Goal: Obtain resource: Download file/media

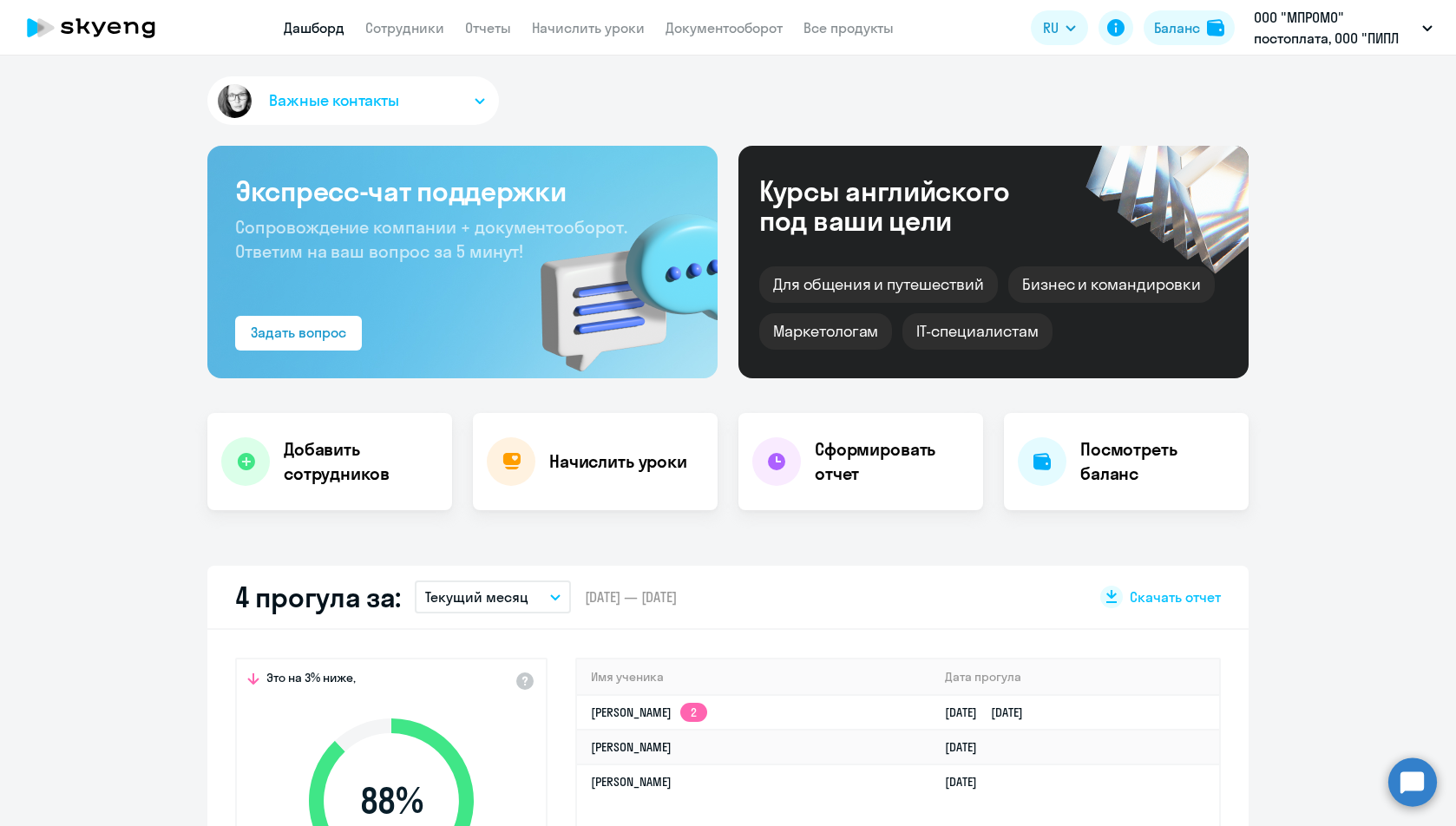
select select "30"
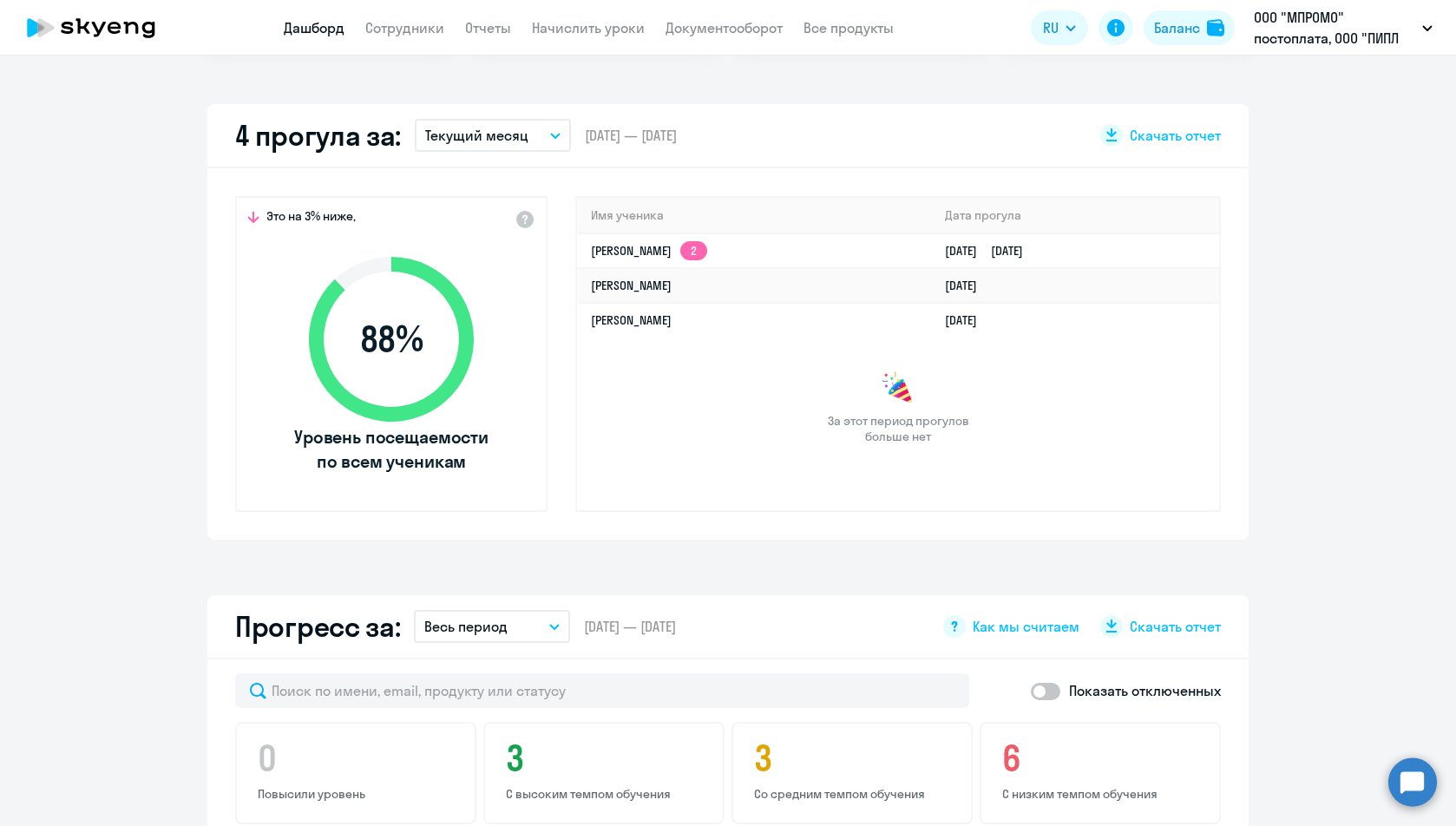
scroll to position [261, 0]
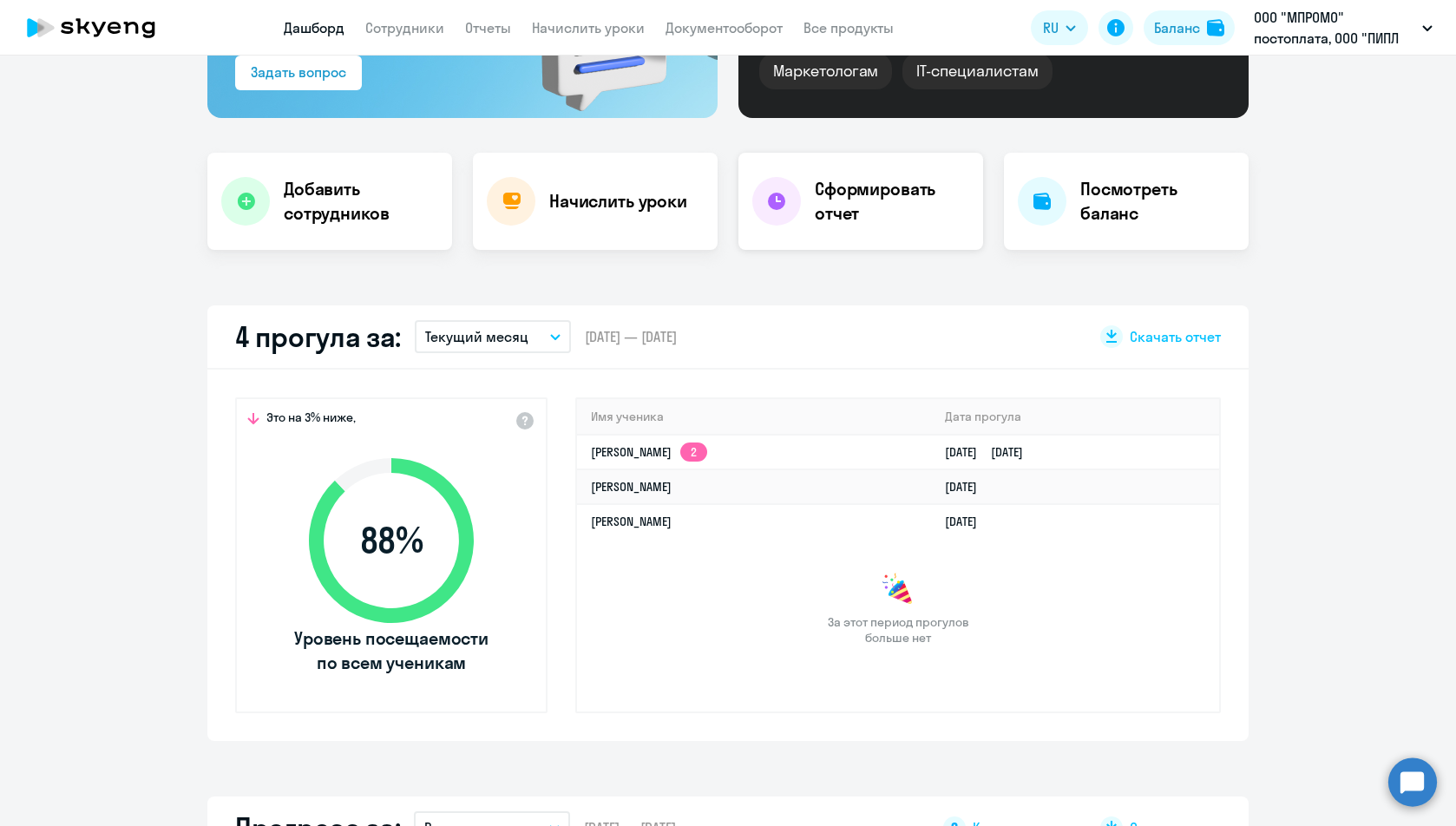
click at [913, 211] on h4 "Сформировать отчет" at bounding box center [892, 201] width 155 height 49
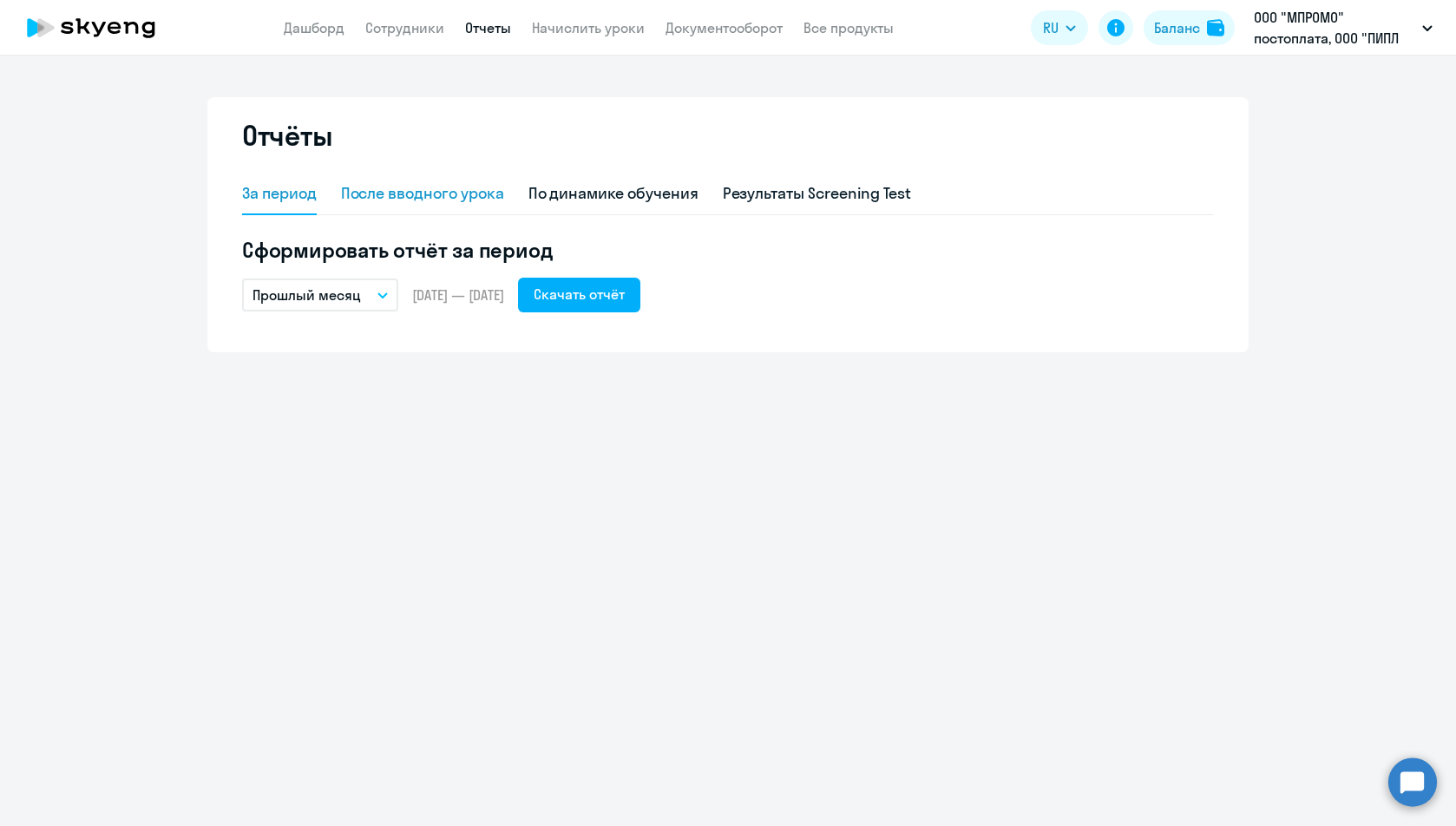
click at [397, 203] on div "После вводного урока" at bounding box center [422, 194] width 163 height 23
select select "10"
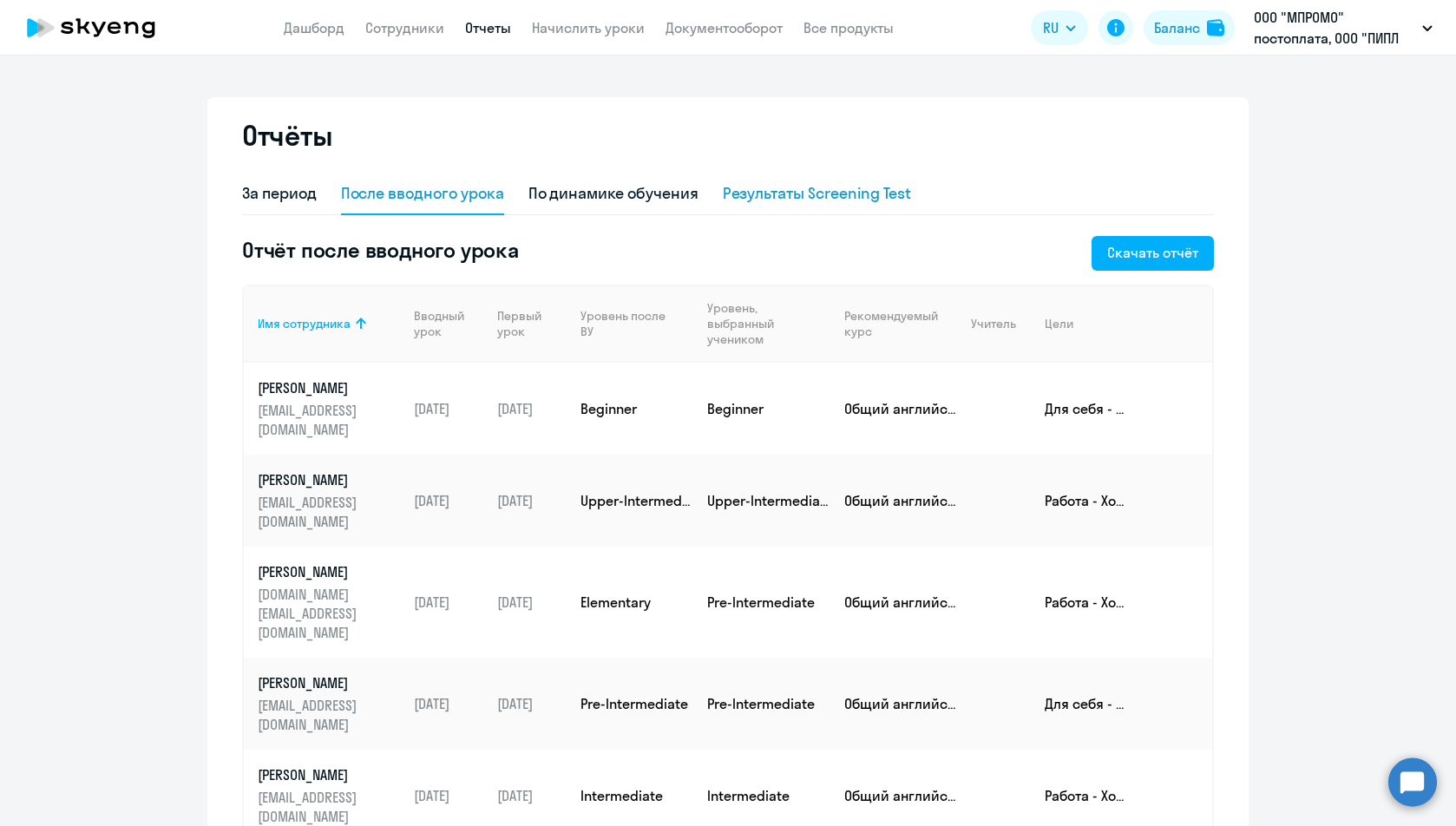
click at [772, 199] on div "Результаты Screening Test" at bounding box center [817, 194] width 189 height 23
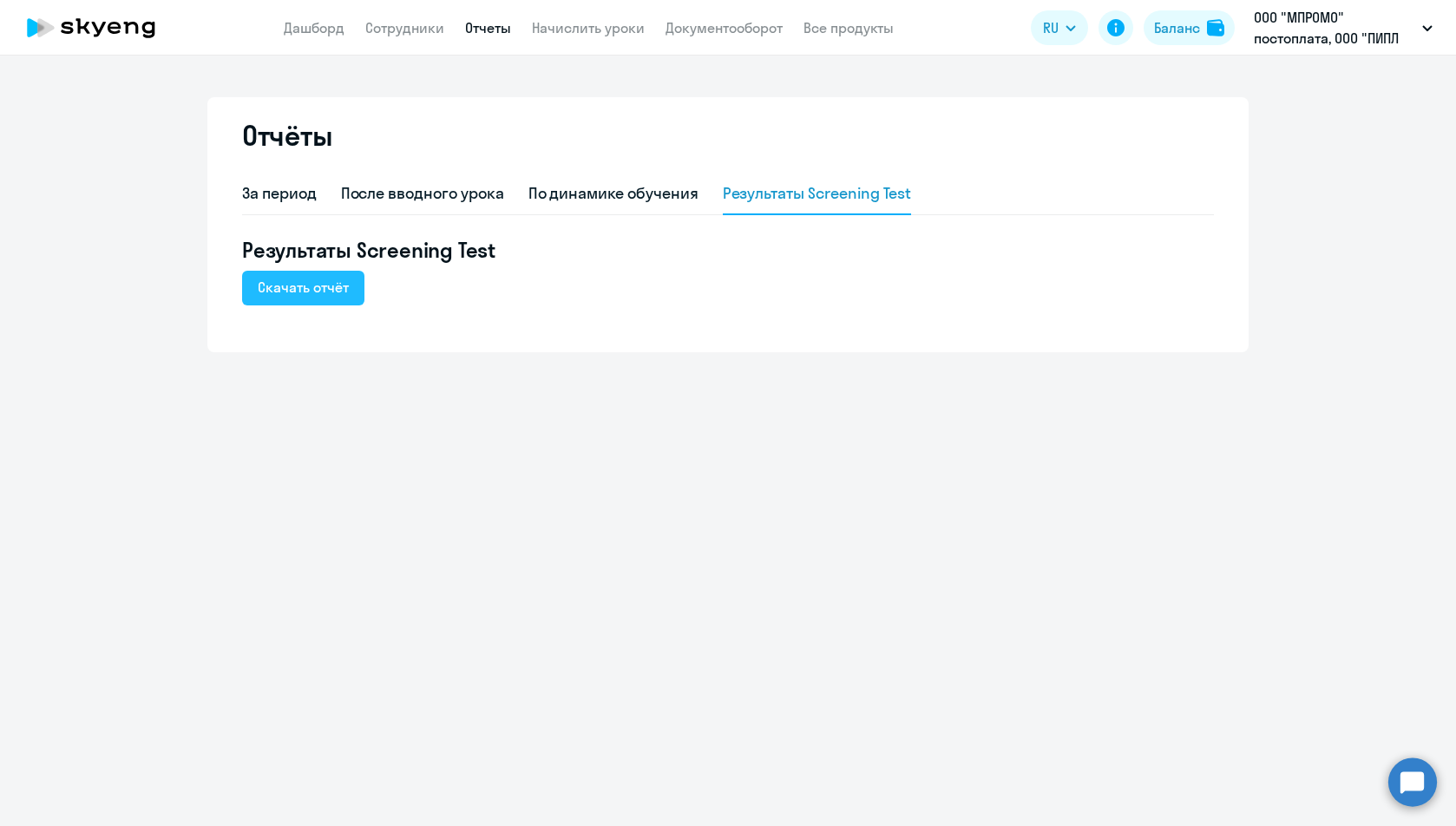
click at [288, 295] on div "Скачать отчёт" at bounding box center [303, 287] width 91 height 21
click at [591, 205] on div "По динамике обучения" at bounding box center [613, 195] width 170 height 42
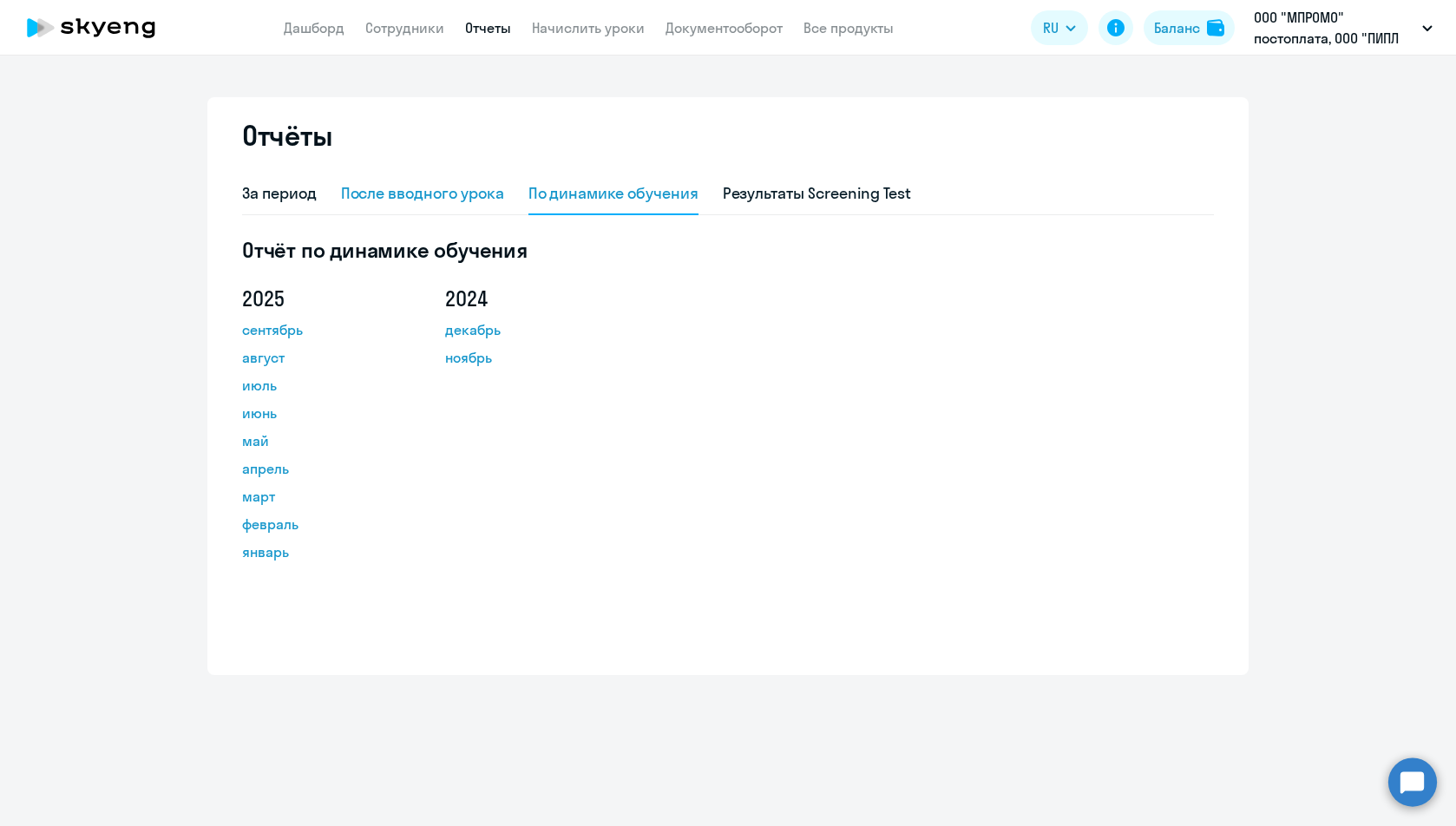
click at [458, 203] on div "После вводного урока" at bounding box center [422, 194] width 163 height 23
select select "10"
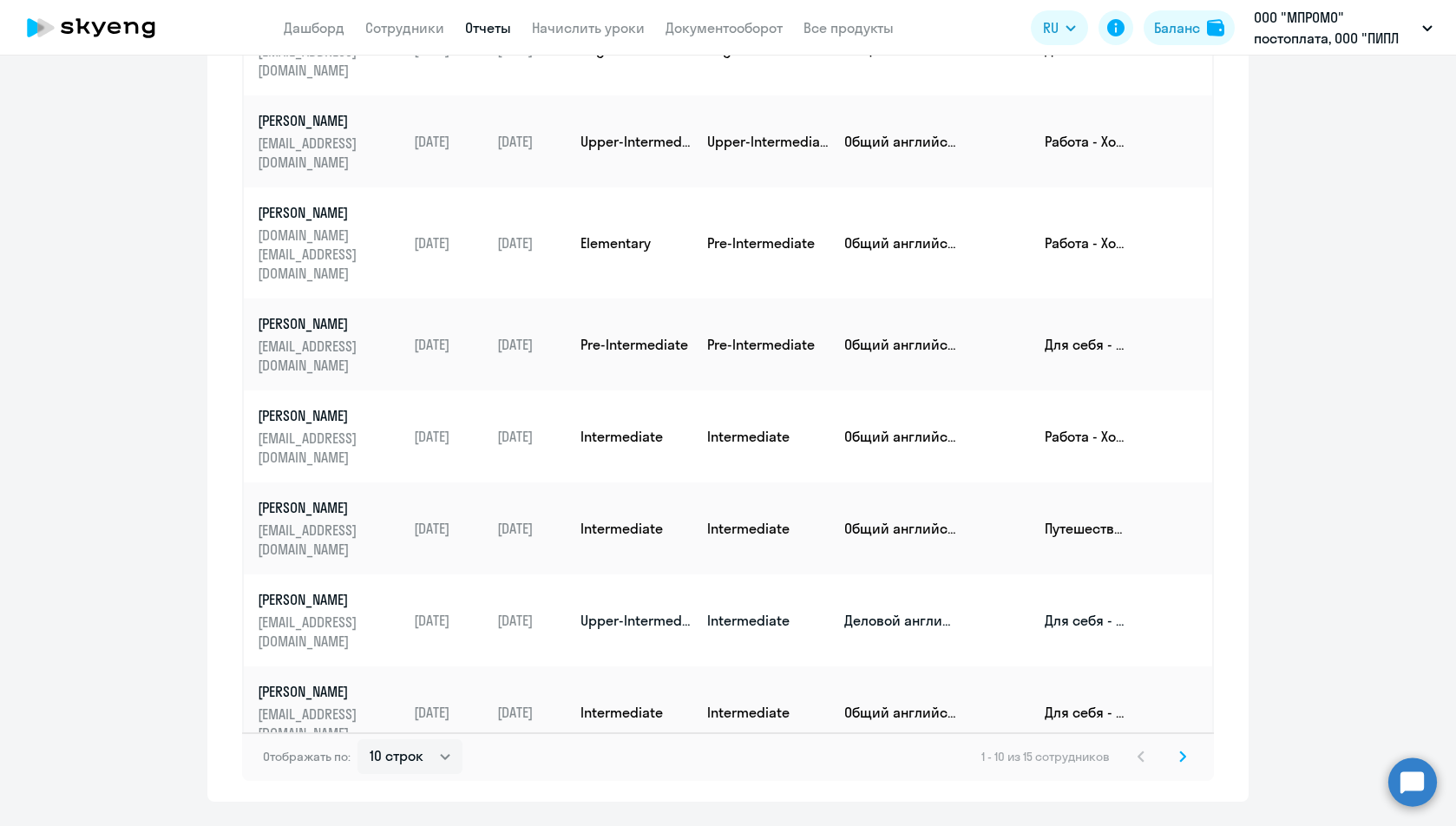
scroll to position [348, 0]
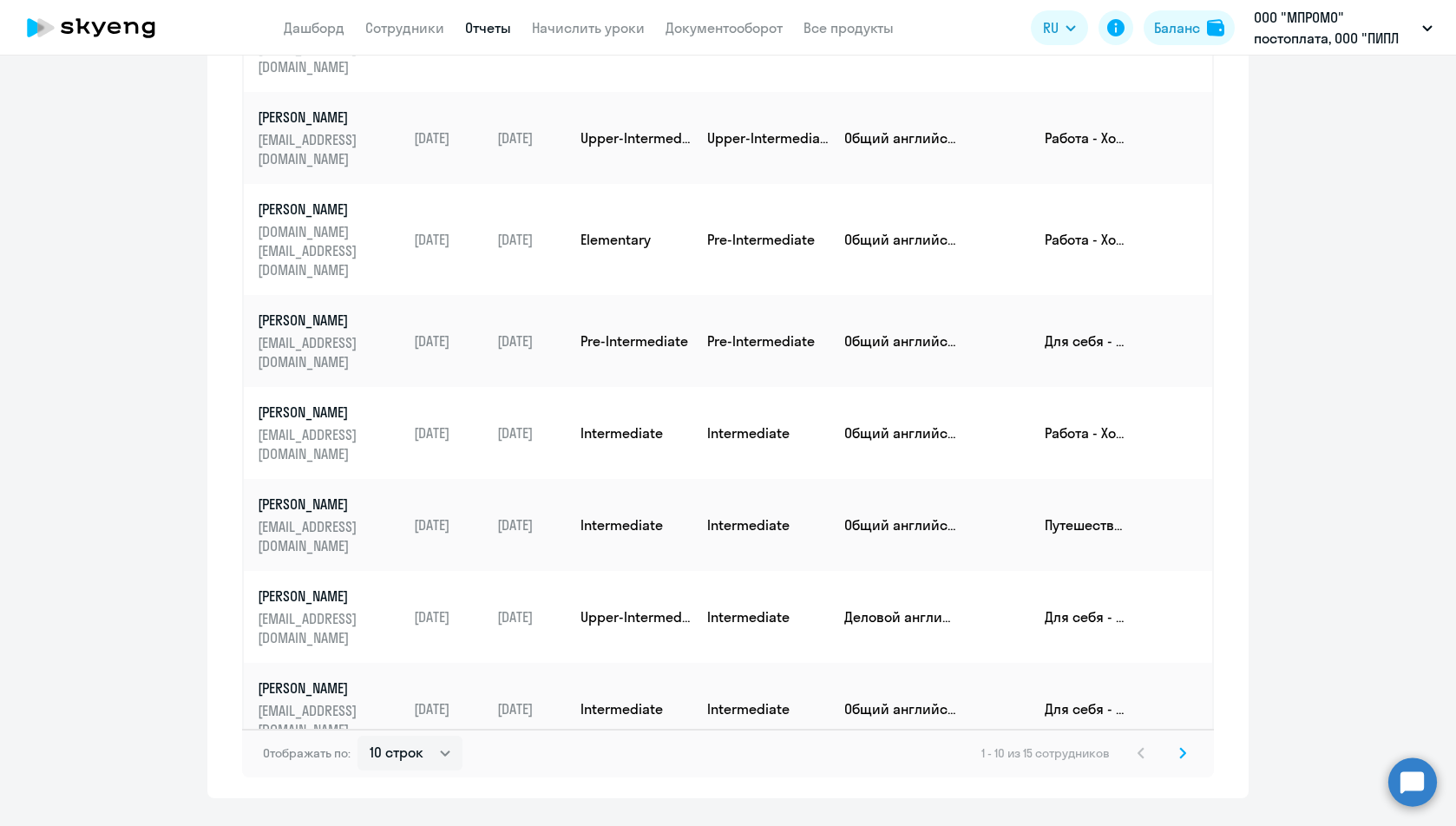
click at [1172, 752] on svg-icon at bounding box center [1182, 753] width 21 height 21
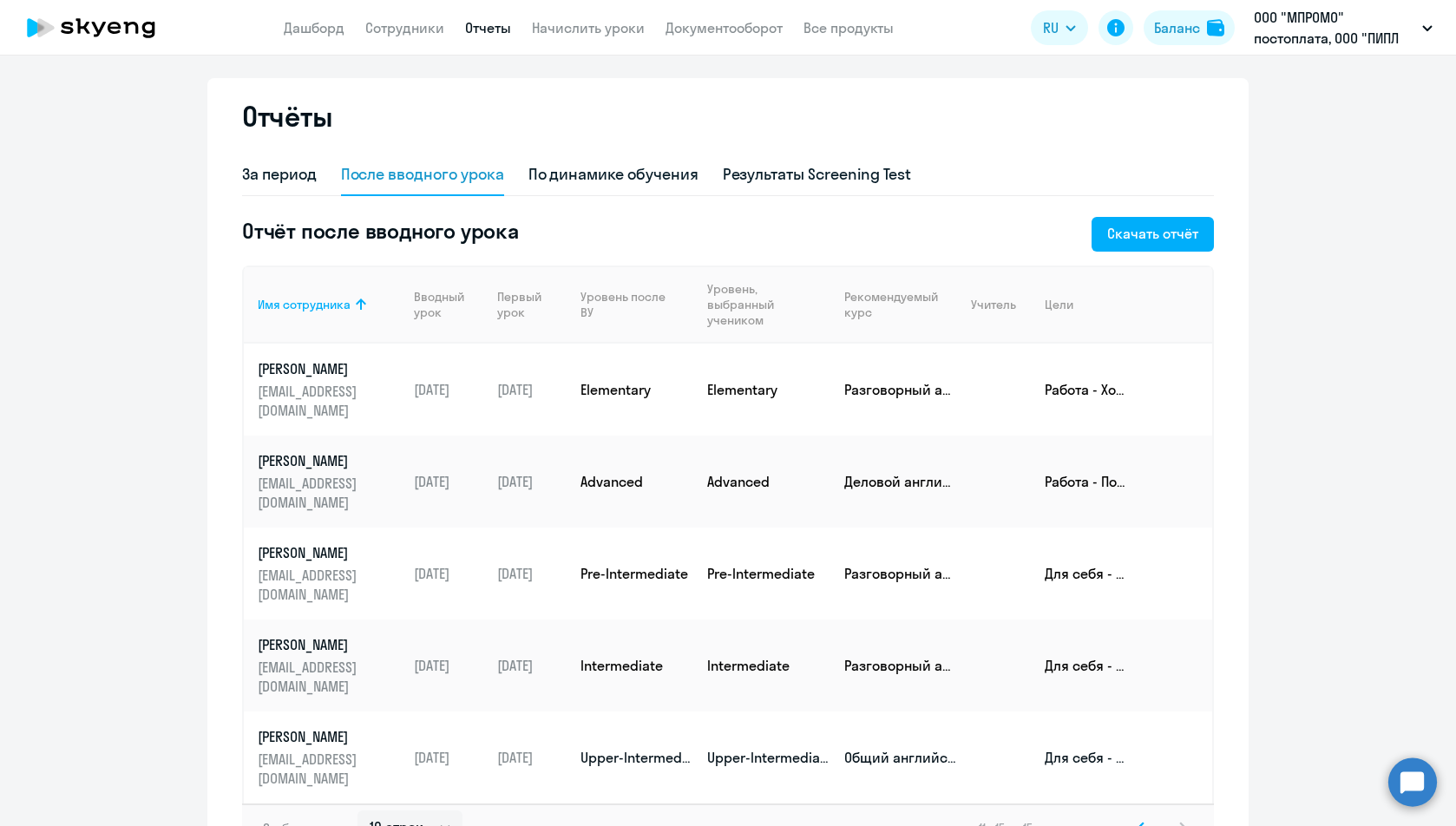
scroll to position [30, 0]
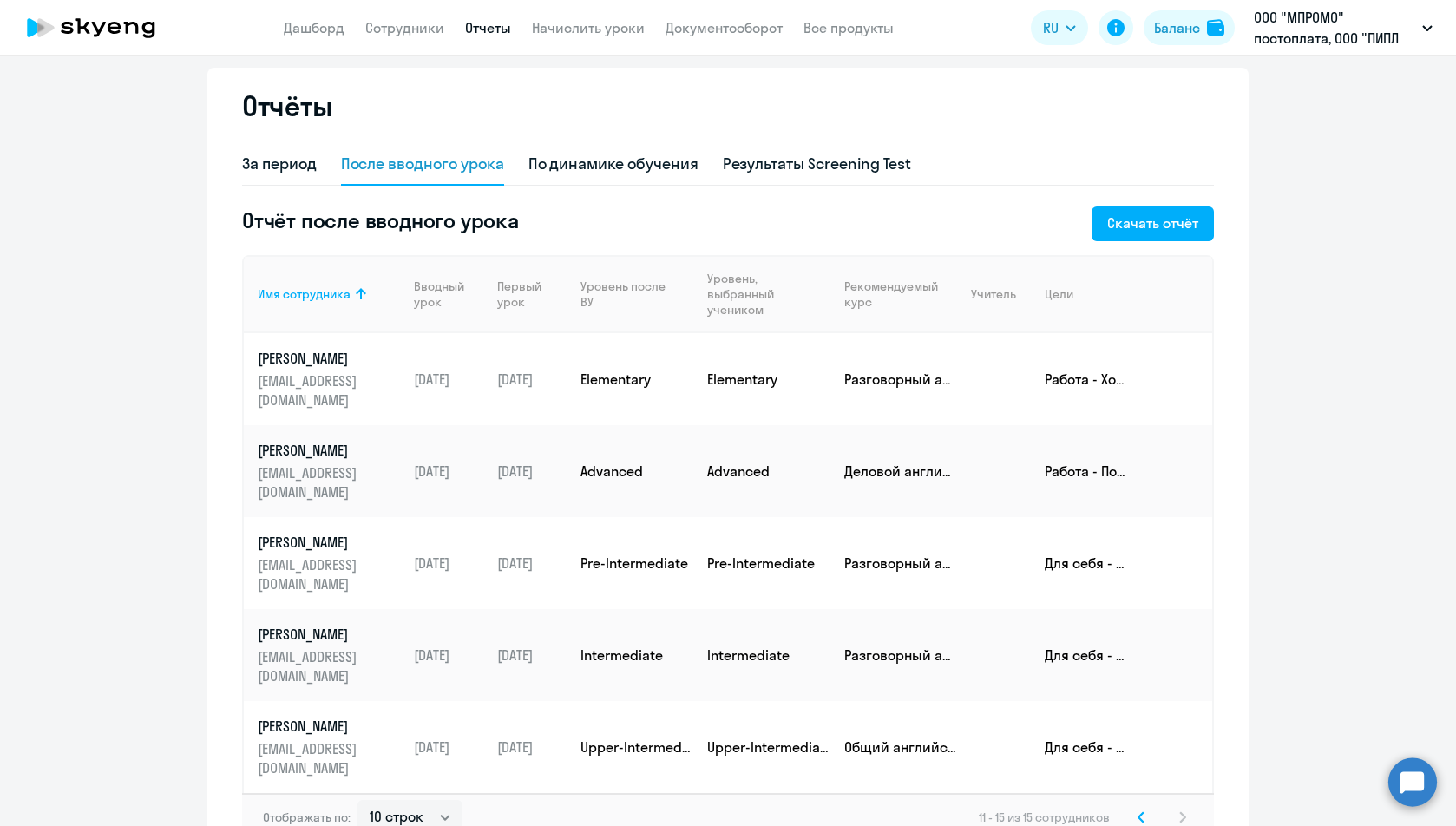
click at [1138, 807] on svg-icon at bounding box center [1141, 817] width 21 height 21
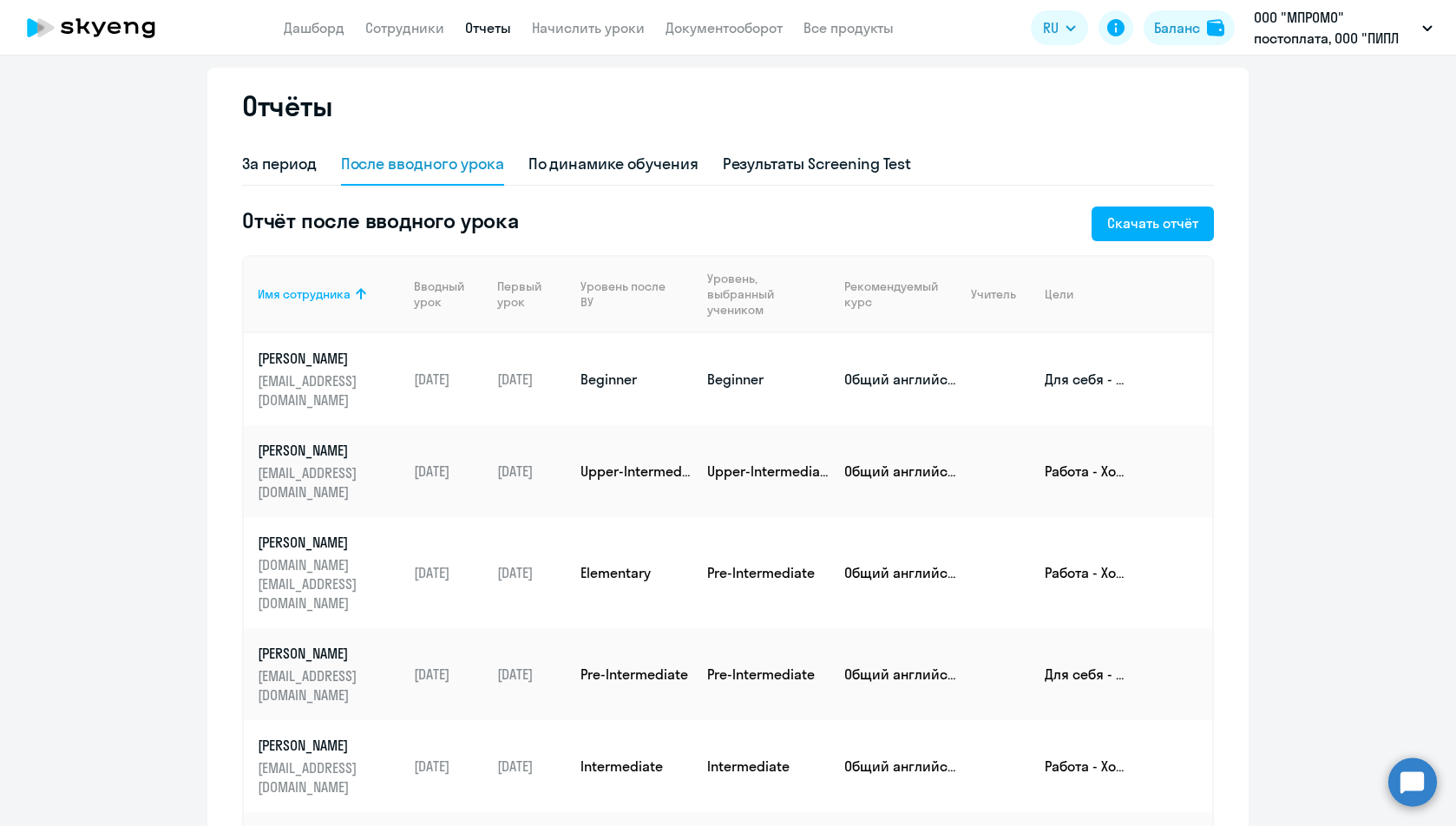
scroll to position [0, 0]
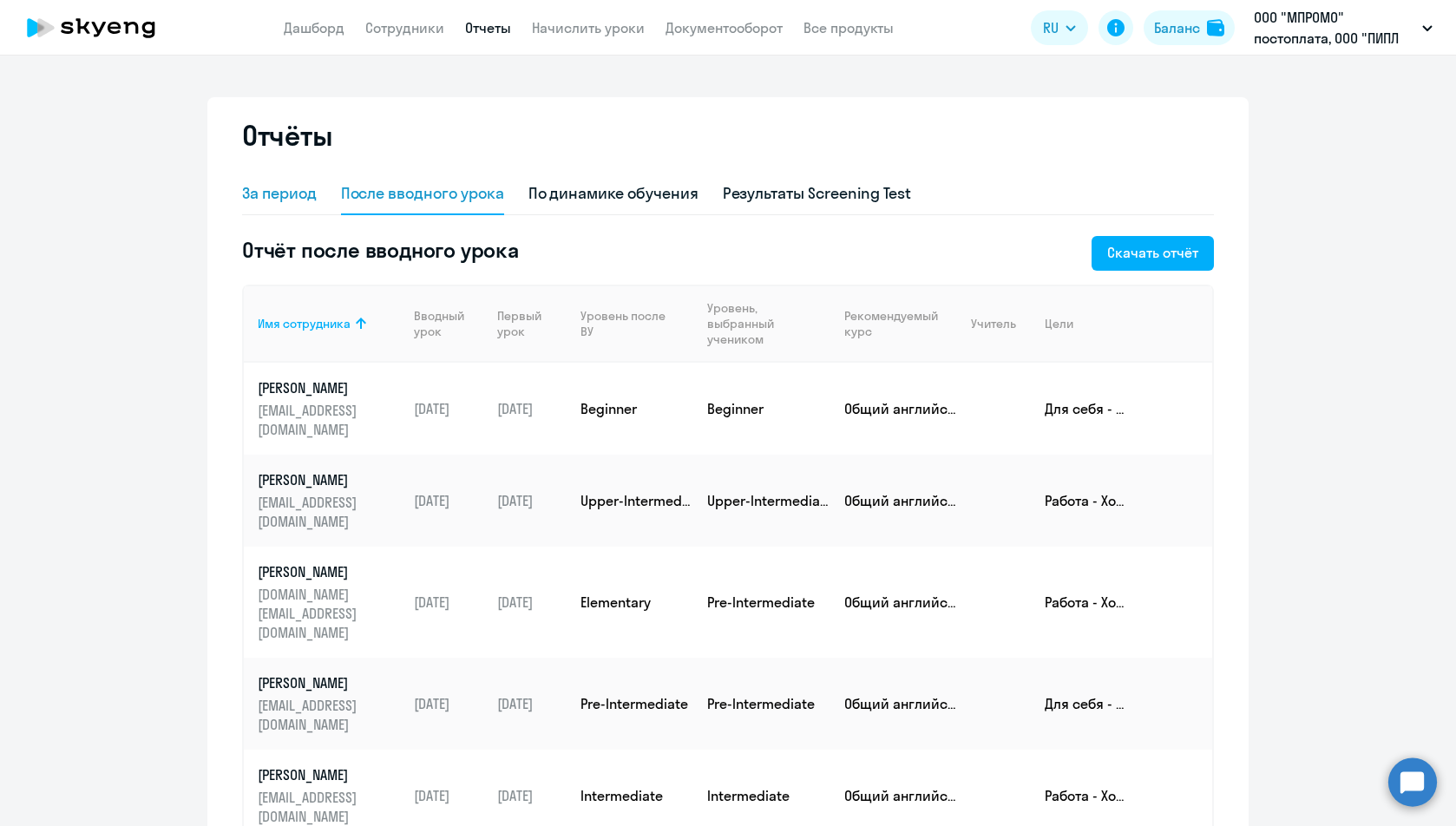
click at [303, 198] on div "За период" at bounding box center [279, 194] width 75 height 23
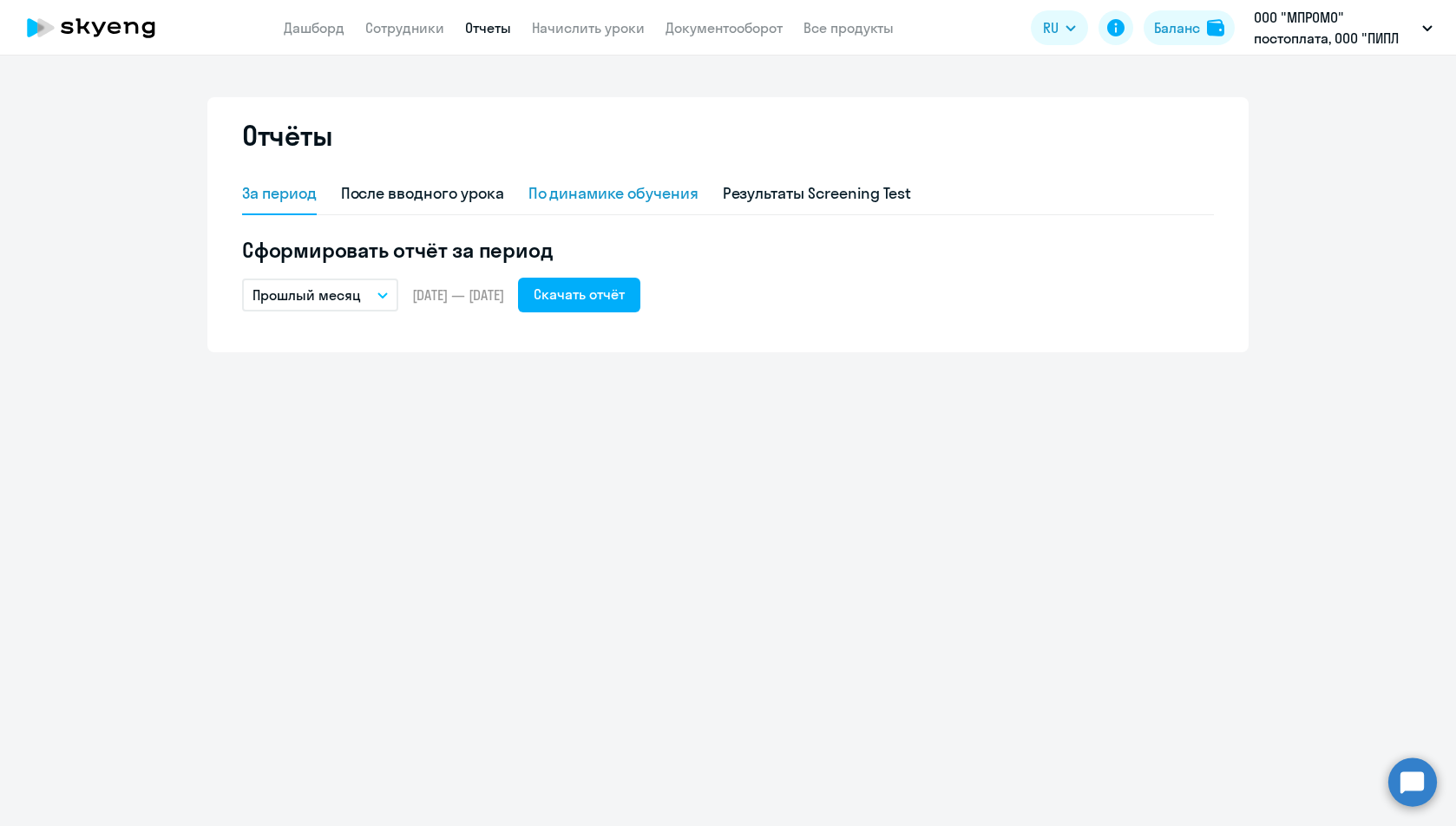
click at [646, 183] on div "По динамике обучения" at bounding box center [613, 194] width 170 height 23
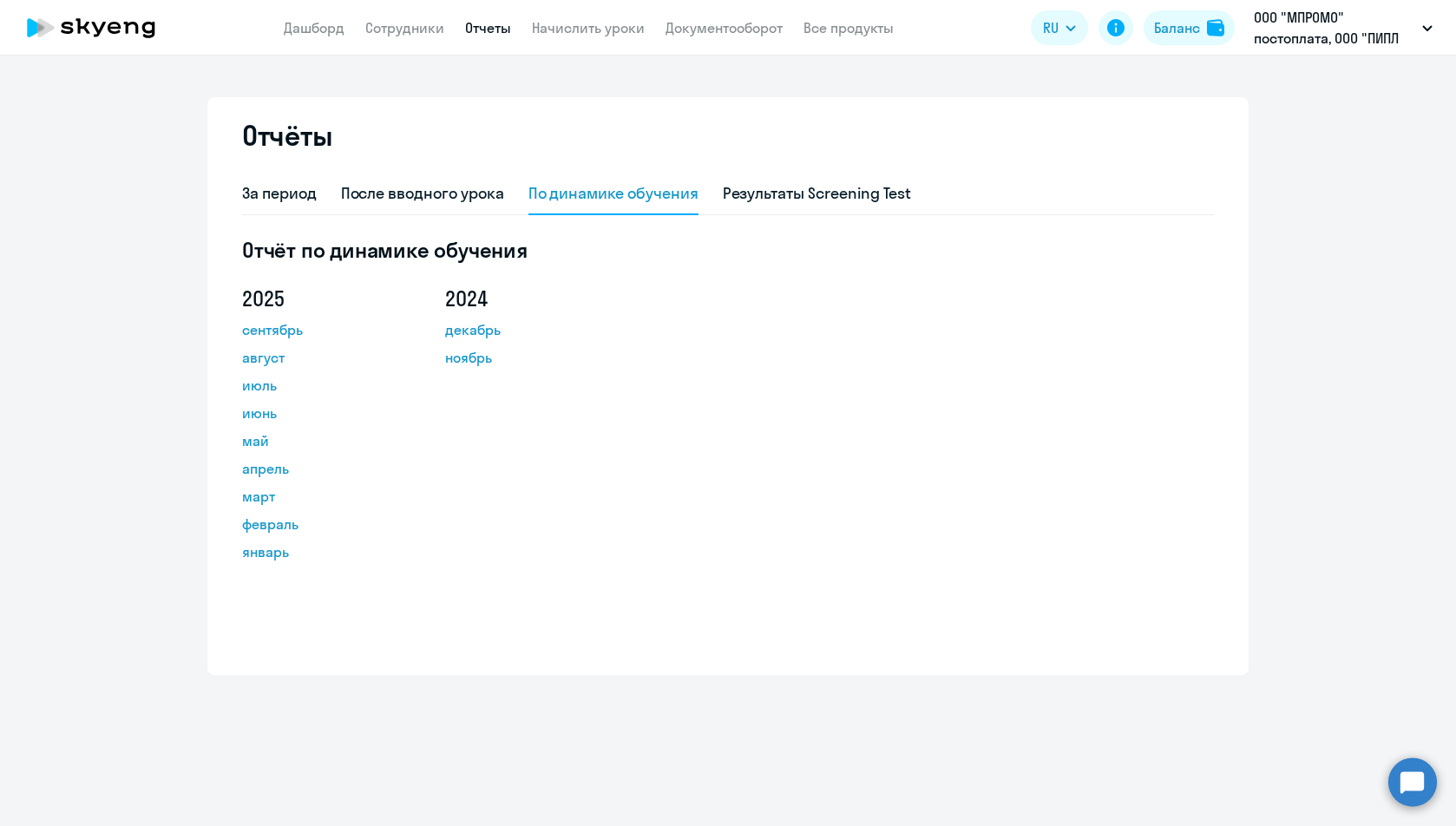
click at [845, 18] on app-menu-item-link "Все продукты" at bounding box center [849, 28] width 90 height 22
click at [469, 30] on link "Отчеты" at bounding box center [488, 27] width 46 height 17
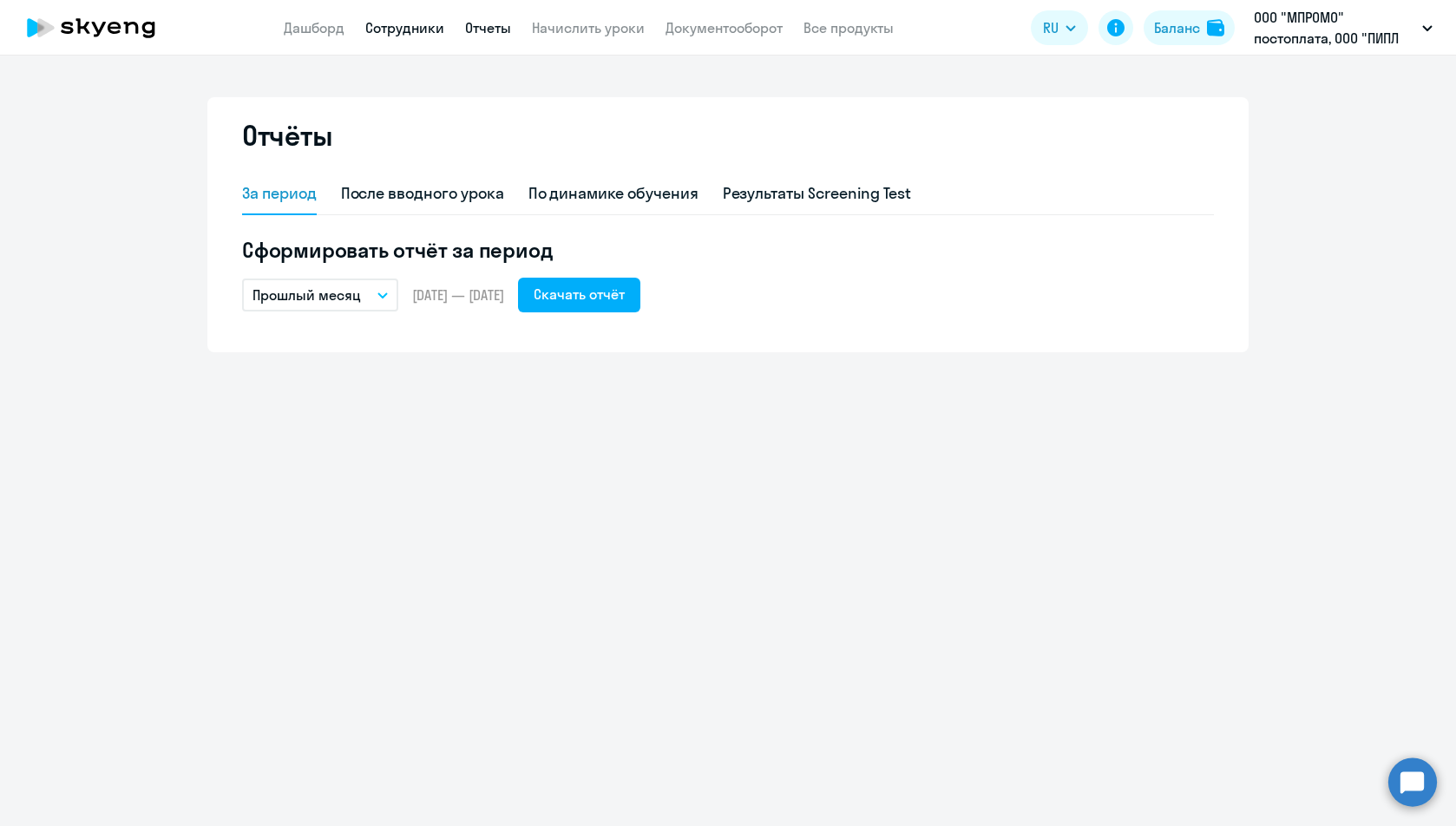
click at [405, 32] on link "Сотрудники" at bounding box center [404, 27] width 79 height 17
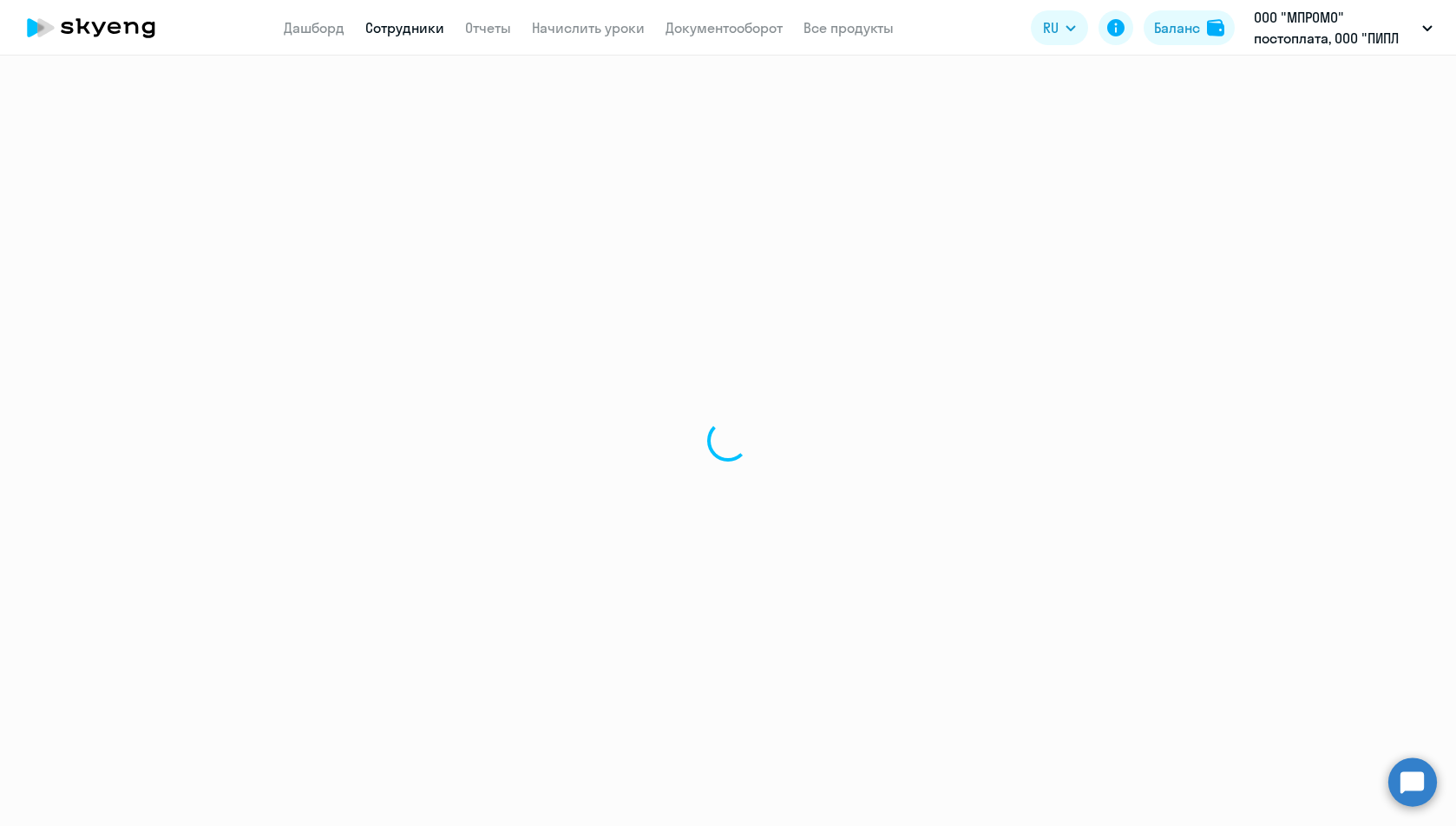
select select "30"
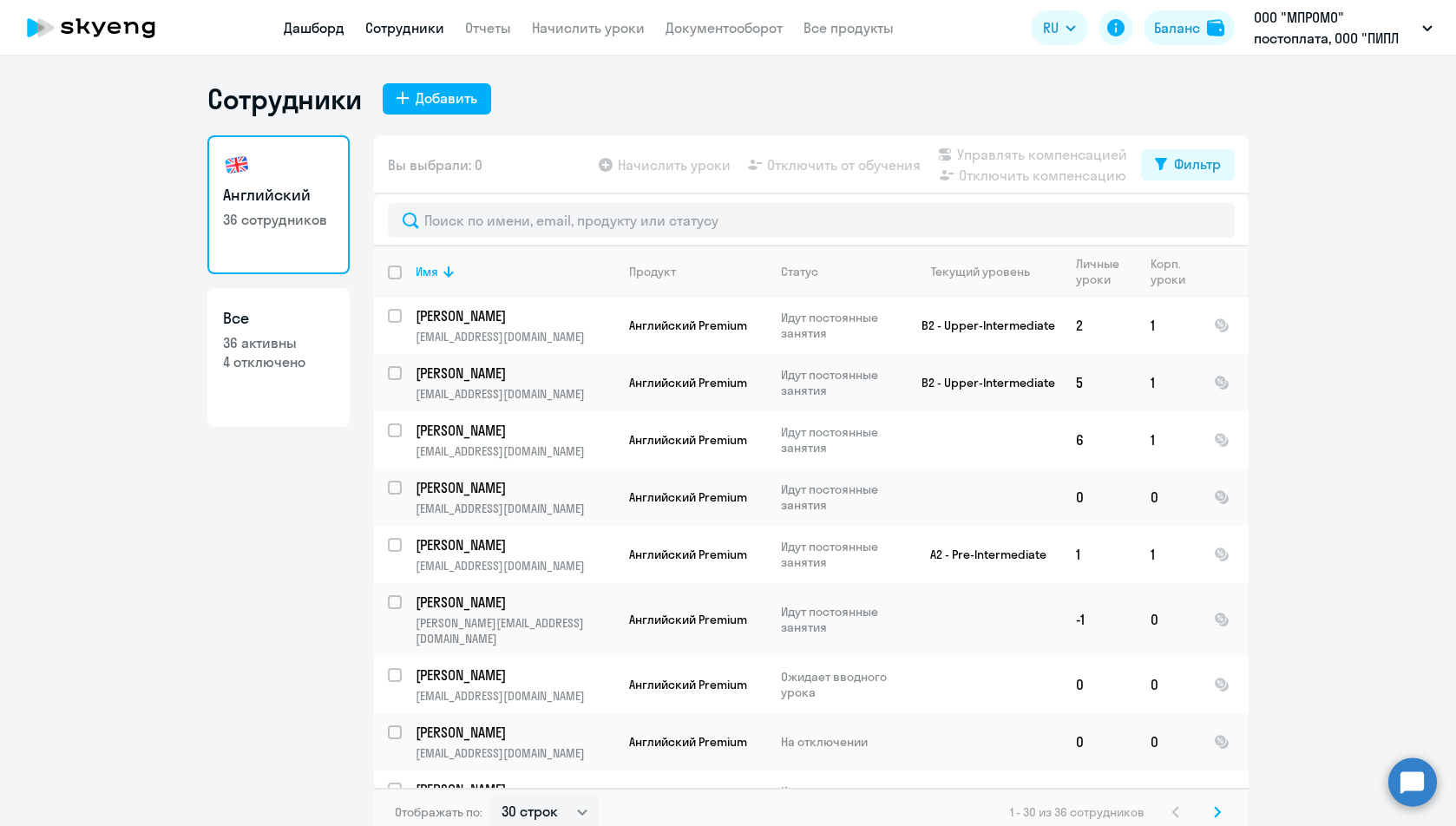
click at [342, 36] on link "Дашборд" at bounding box center [314, 27] width 61 height 17
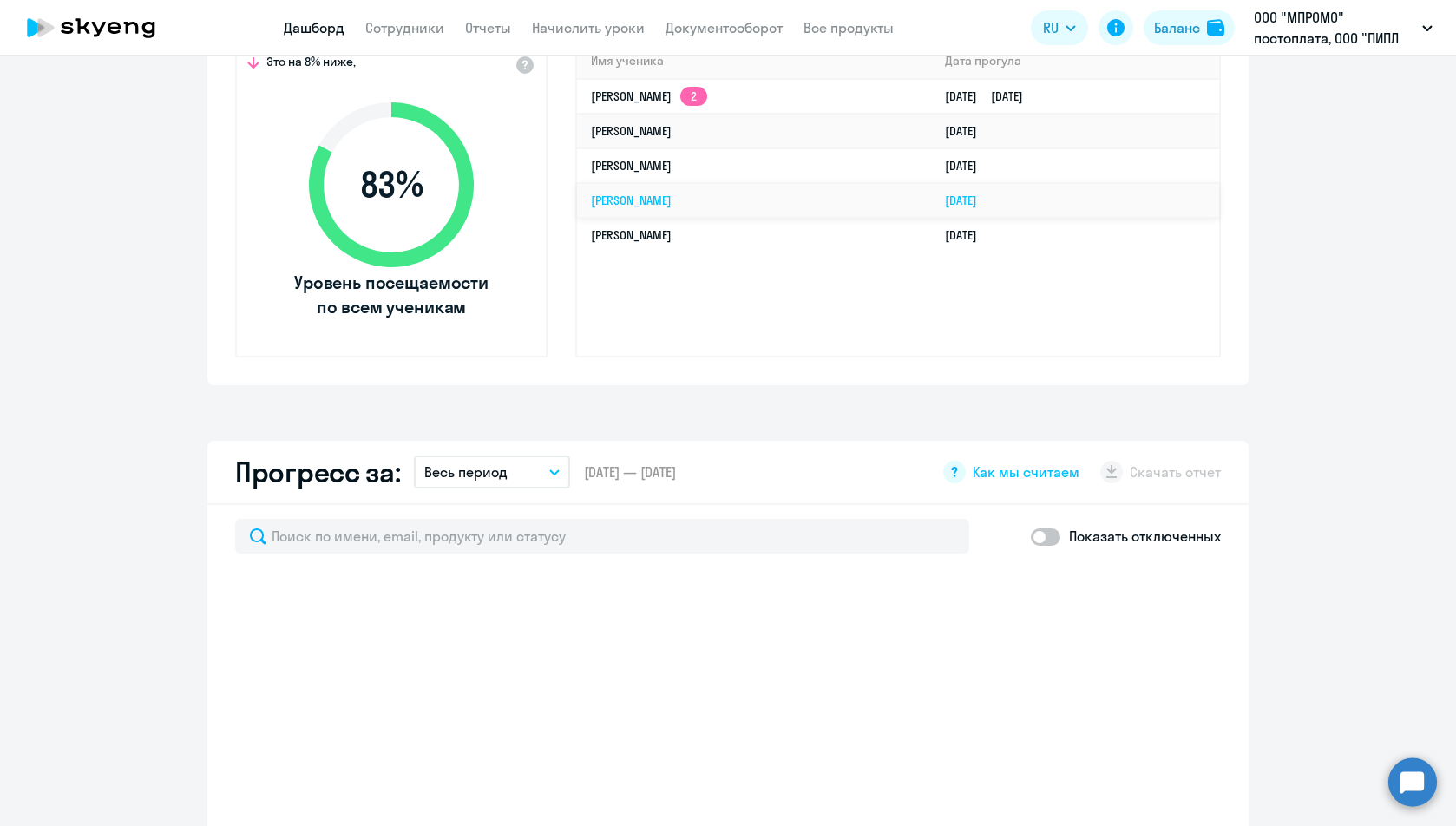
scroll to position [781, 0]
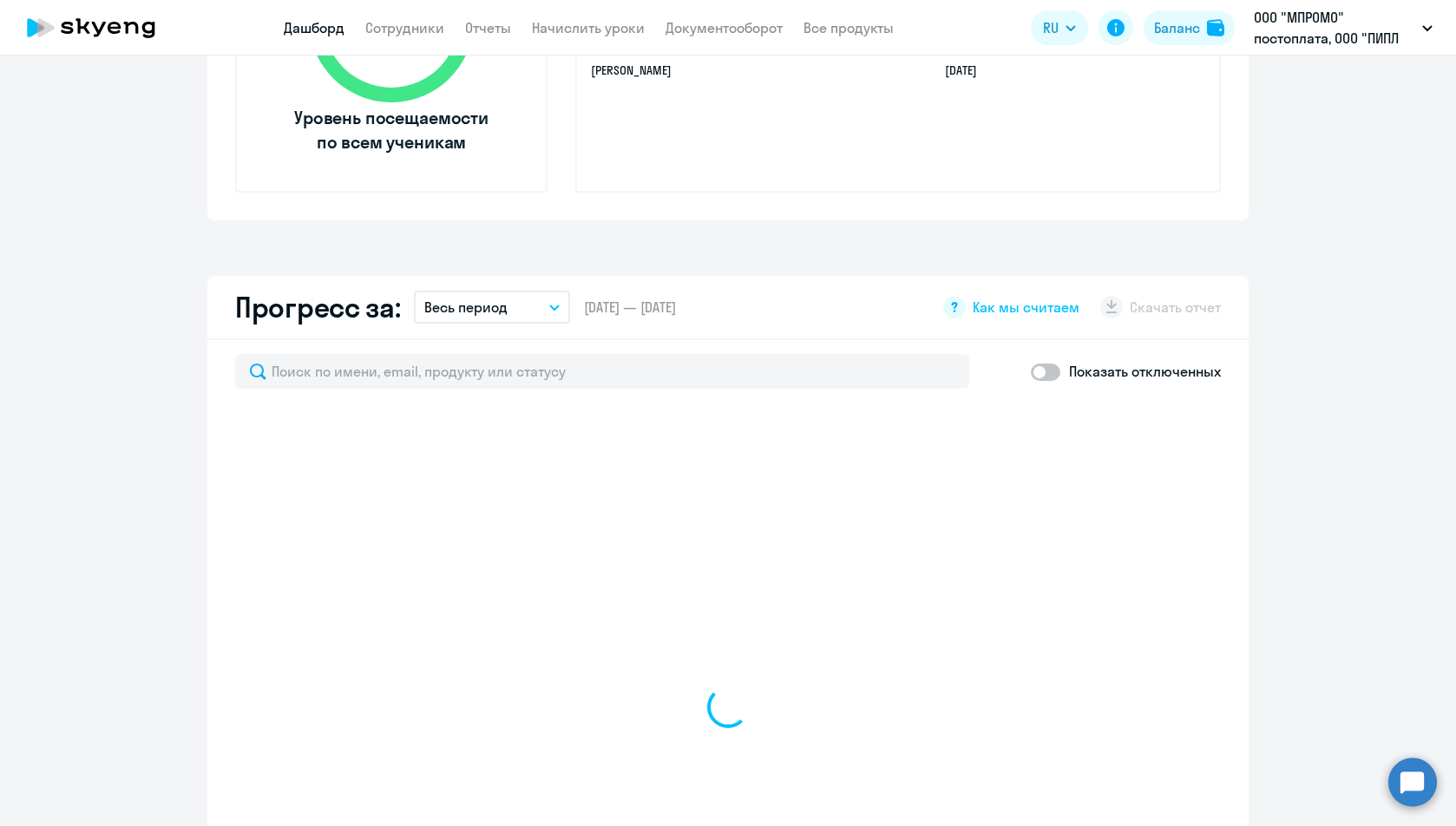
select select "30"
